Goal: Information Seeking & Learning: Learn about a topic

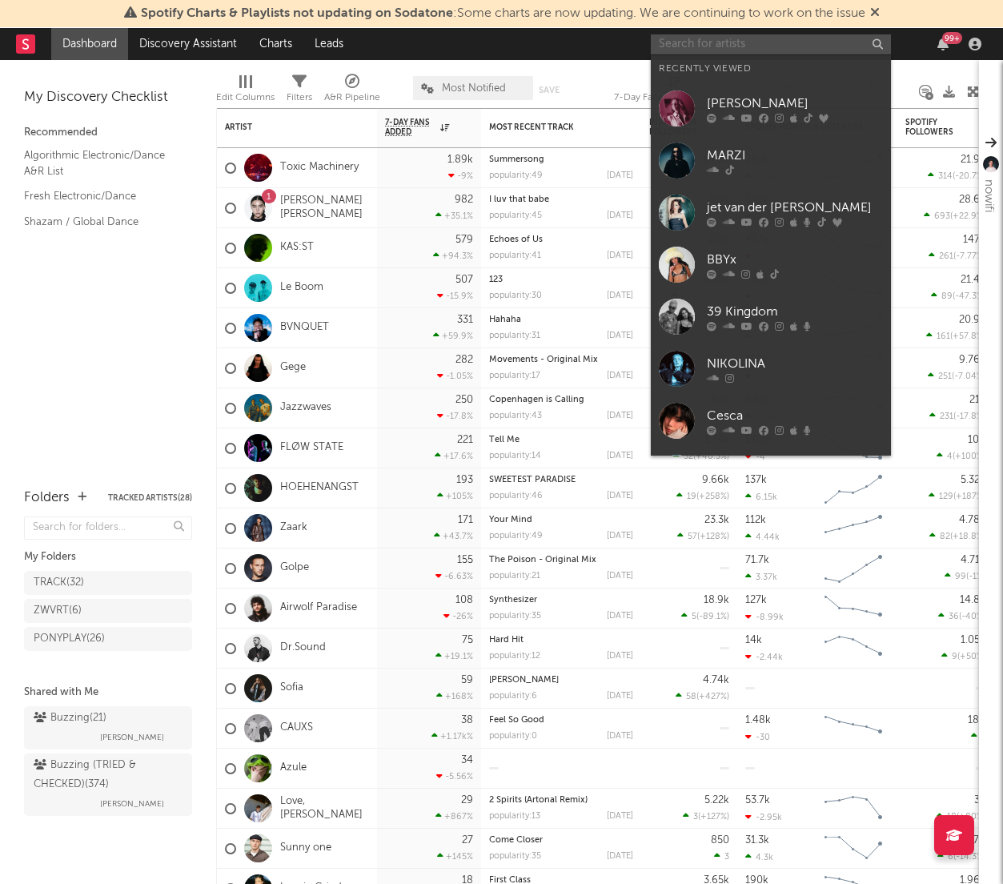
click at [763, 44] on input "text" at bounding box center [771, 44] width 240 height 20
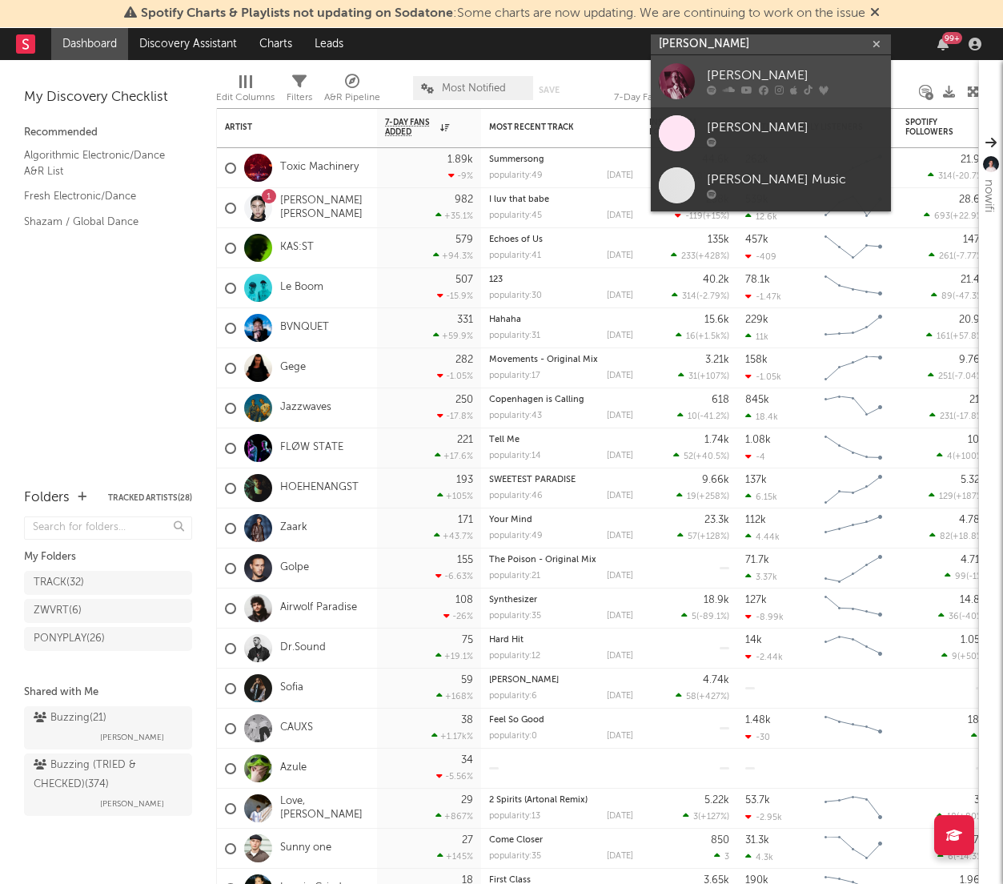
type input "[PERSON_NAME]"
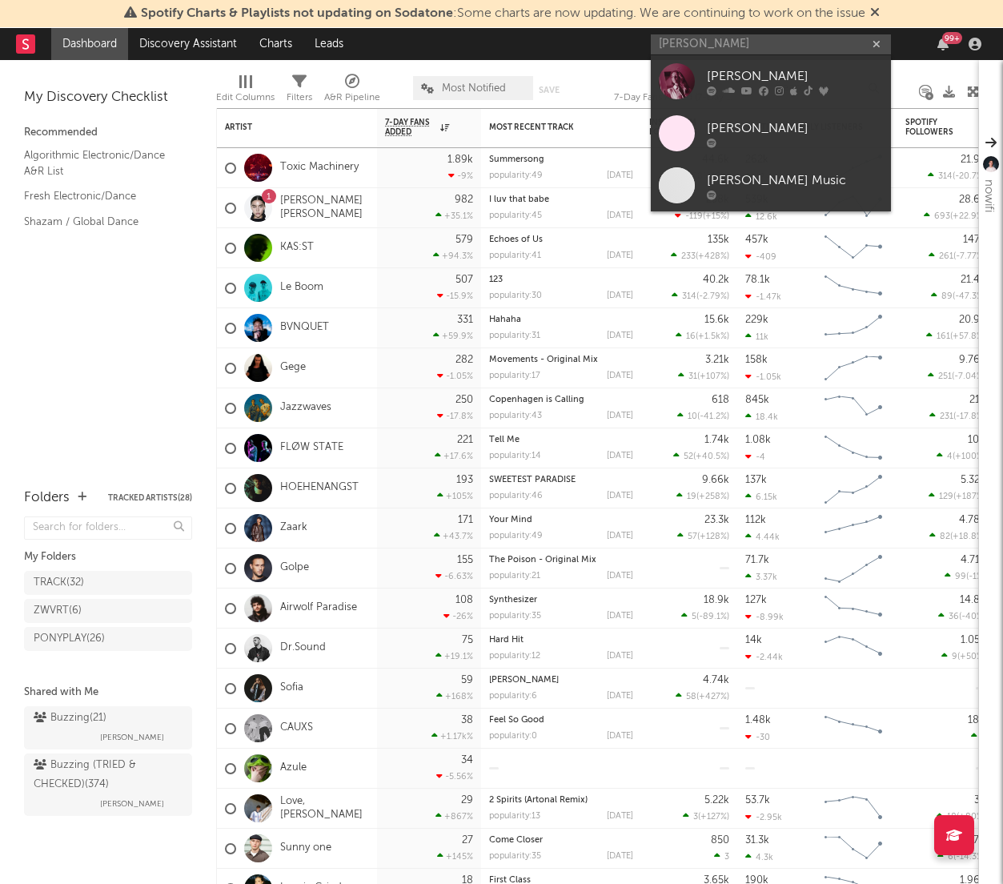
click at [772, 59] on link "[PERSON_NAME]" at bounding box center [771, 81] width 240 height 52
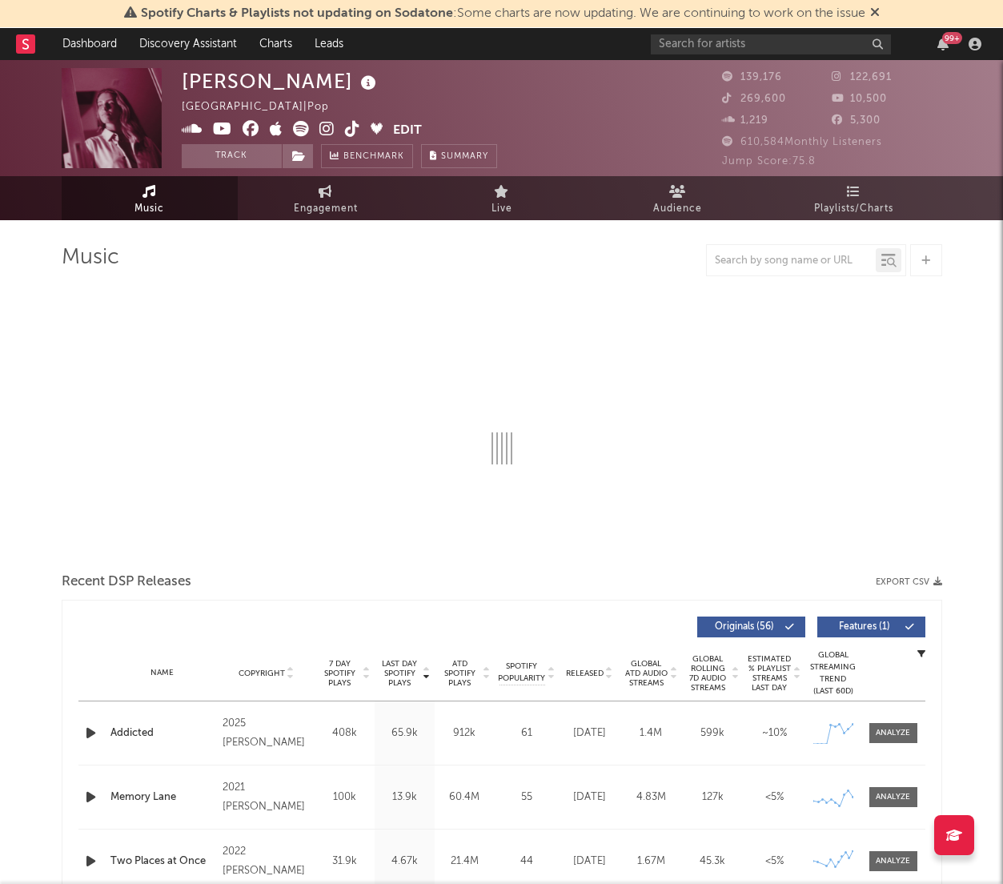
click at [196, 129] on icon at bounding box center [192, 129] width 21 height 16
select select "6m"
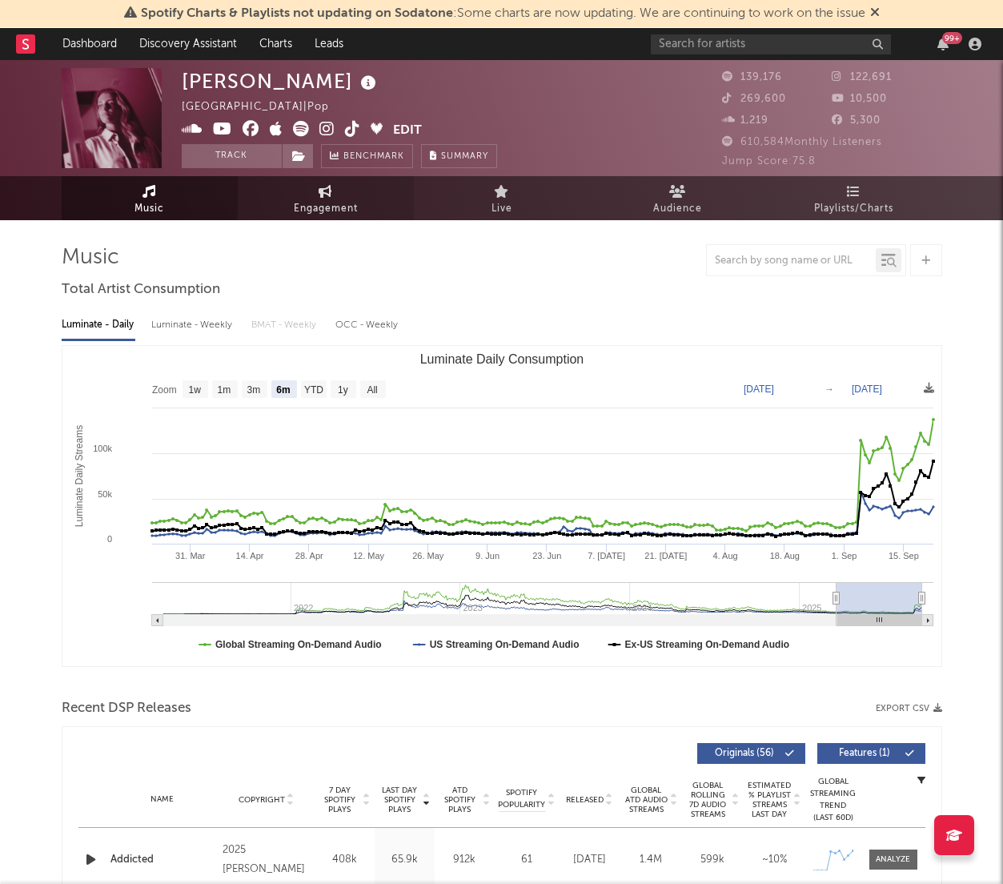
click at [344, 203] on span "Engagement" at bounding box center [326, 208] width 64 height 19
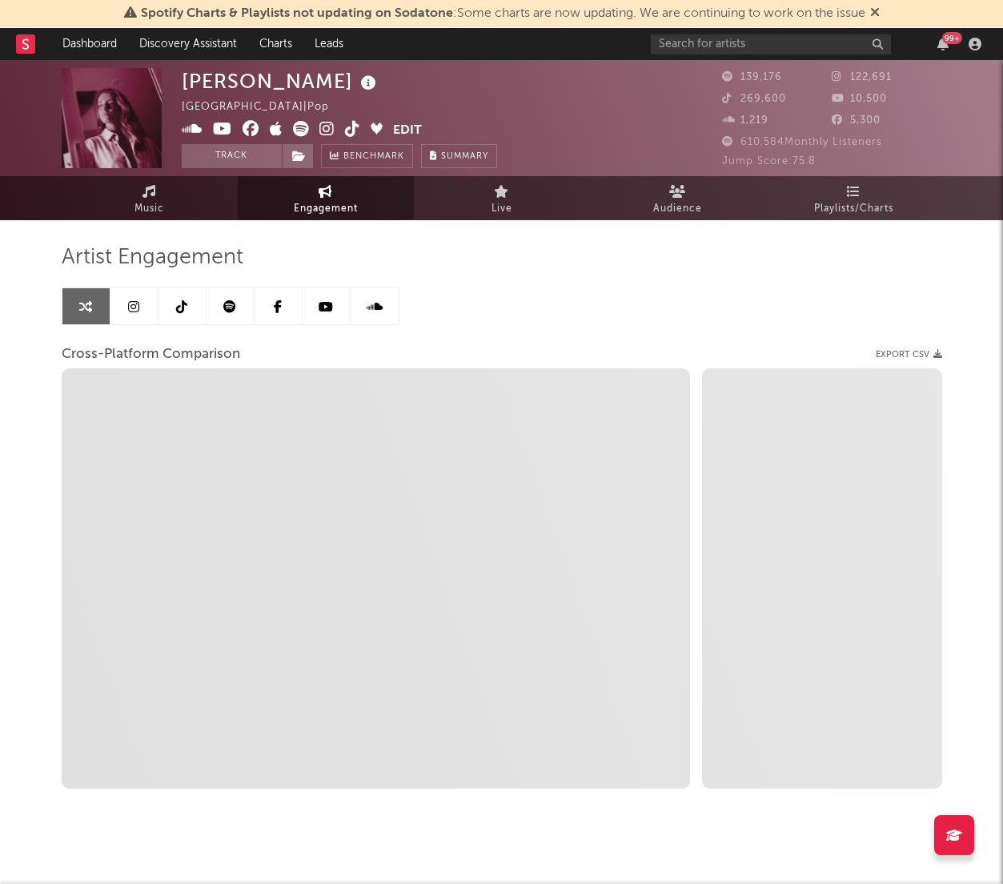
select select "1w"
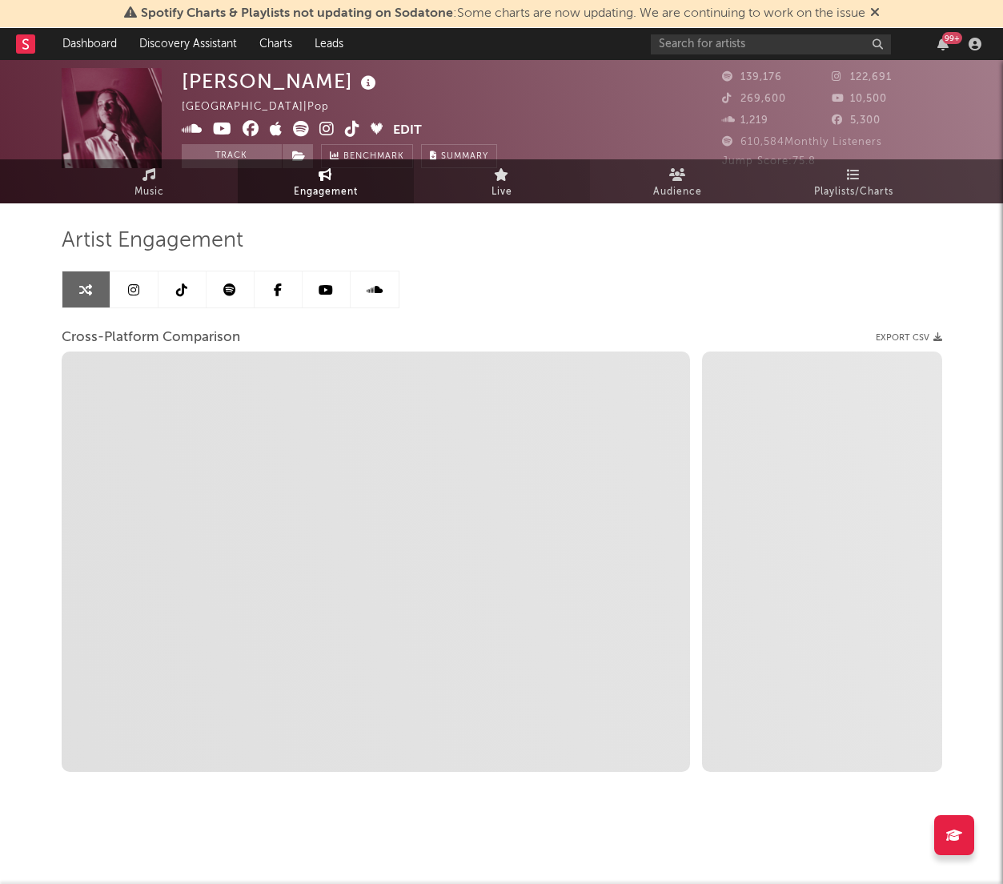
click at [516, 196] on link "Live" at bounding box center [502, 181] width 176 height 44
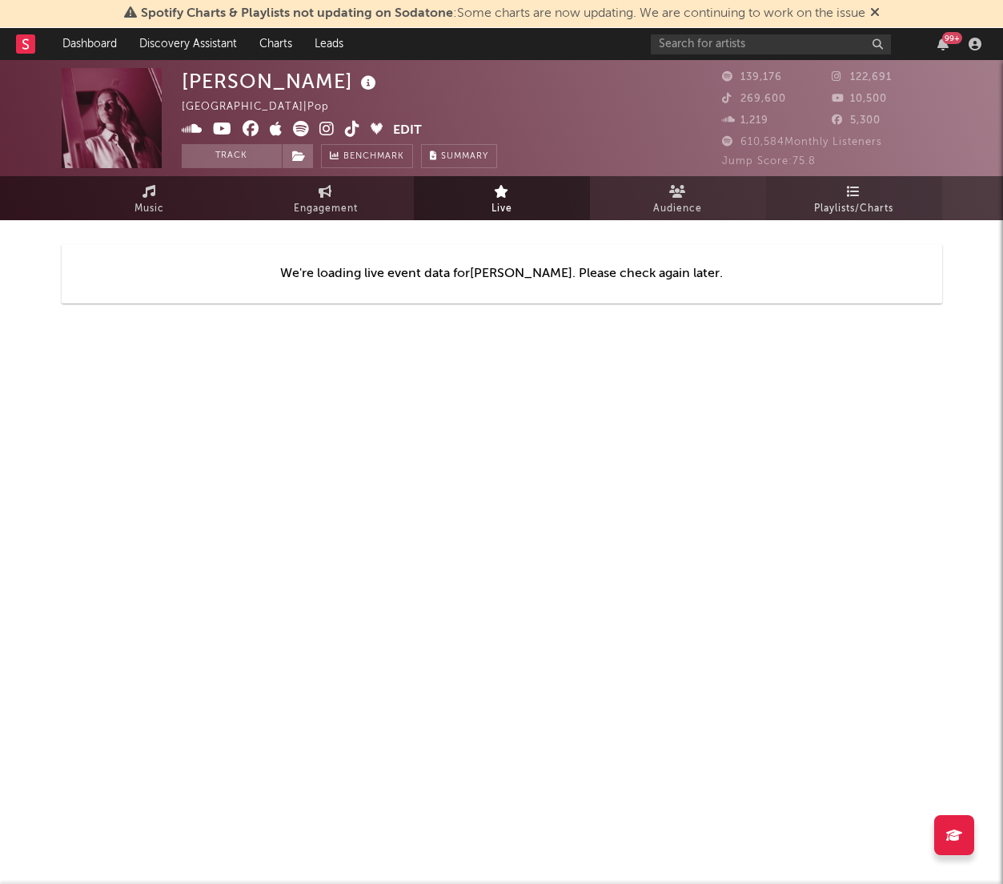
click at [894, 195] on link "Playlists/Charts" at bounding box center [854, 198] width 176 height 44
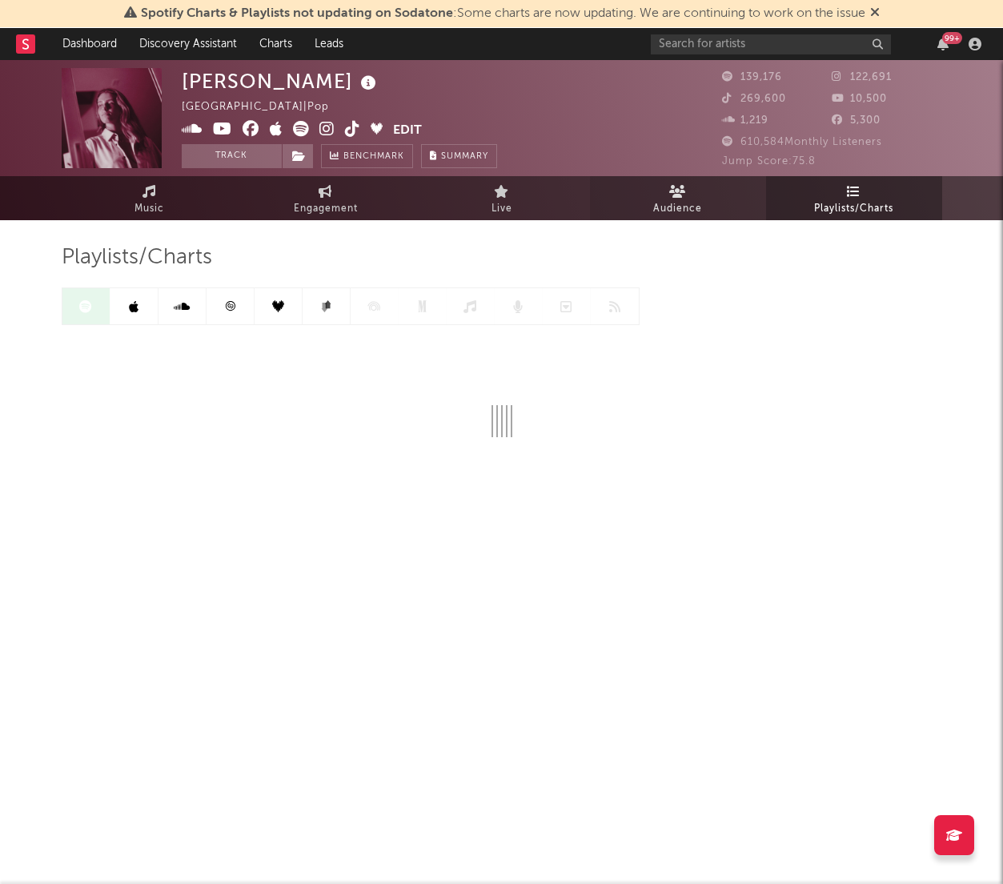
click at [711, 200] on link "Audience" at bounding box center [678, 198] width 176 height 44
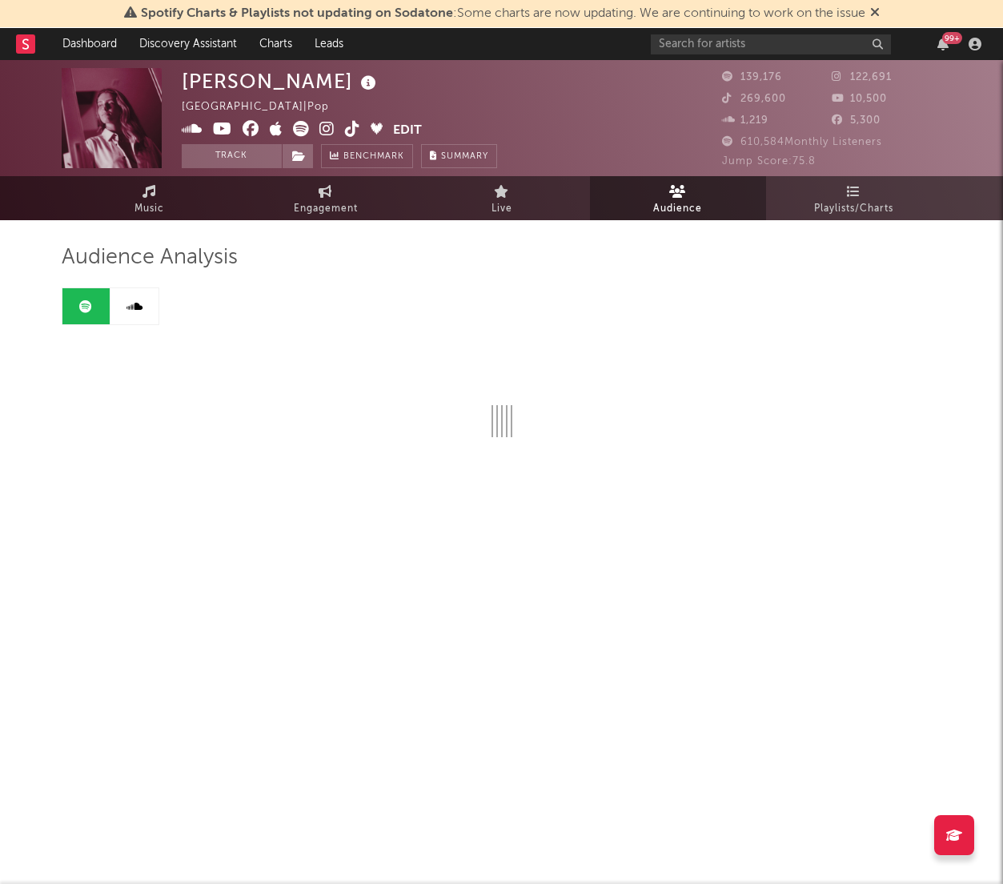
click at [219, 131] on icon at bounding box center [222, 129] width 19 height 16
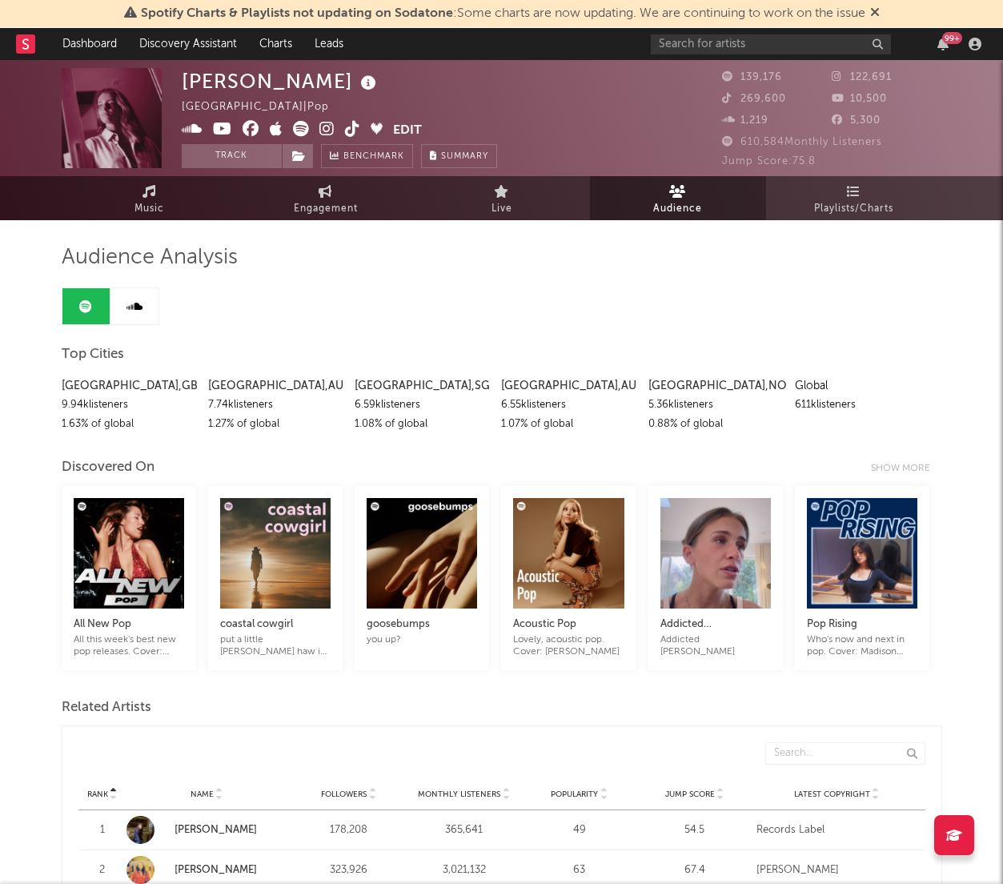
click at [350, 130] on icon at bounding box center [352, 129] width 15 height 16
